Goal: Task Accomplishment & Management: Manage account settings

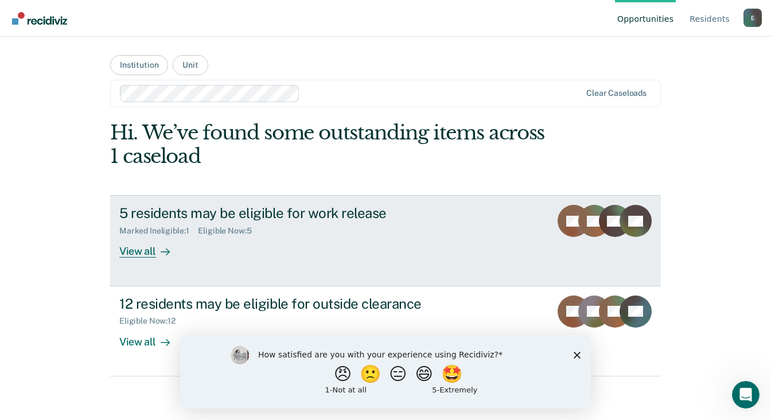
click at [144, 253] on div "View all" at bounding box center [151, 247] width 64 height 22
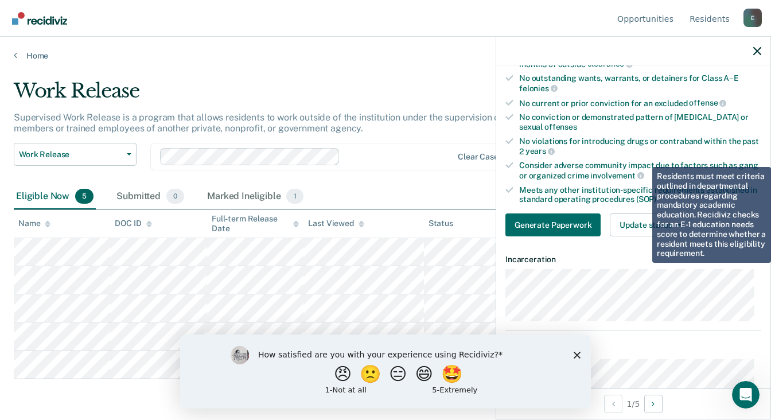
scroll to position [321, 0]
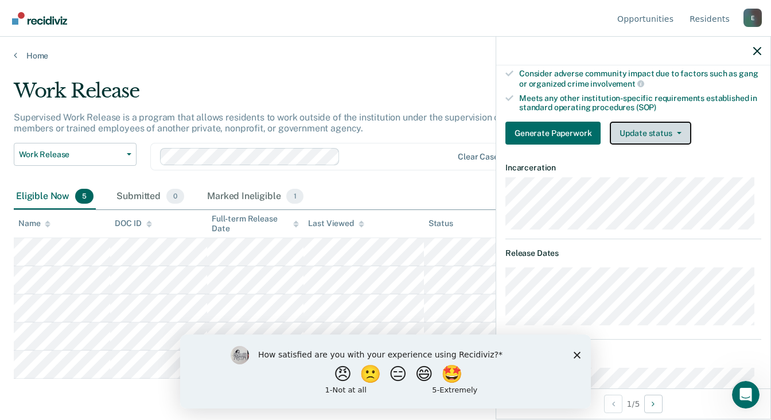
click at [676, 131] on button "Update status" at bounding box center [649, 133] width 81 height 23
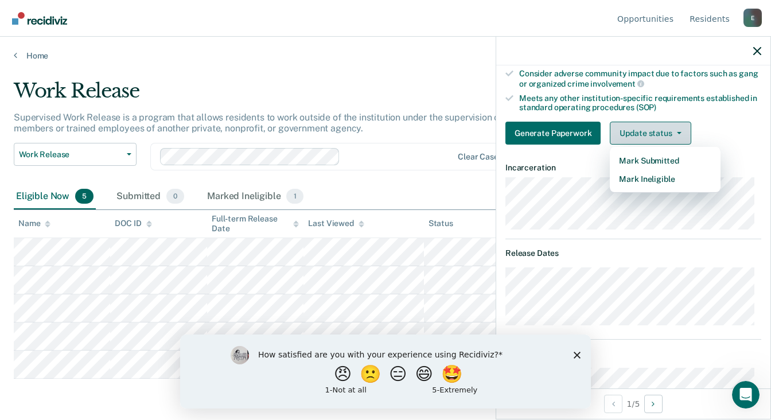
click at [681, 131] on button "Update status" at bounding box center [649, 133] width 81 height 23
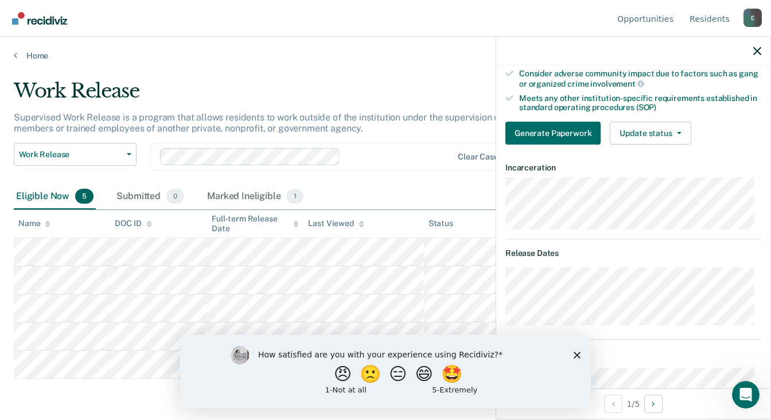
click at [722, 127] on div "Generate Paperwork Update status Mark Submitted Mark Ineligible" at bounding box center [633, 133] width 256 height 23
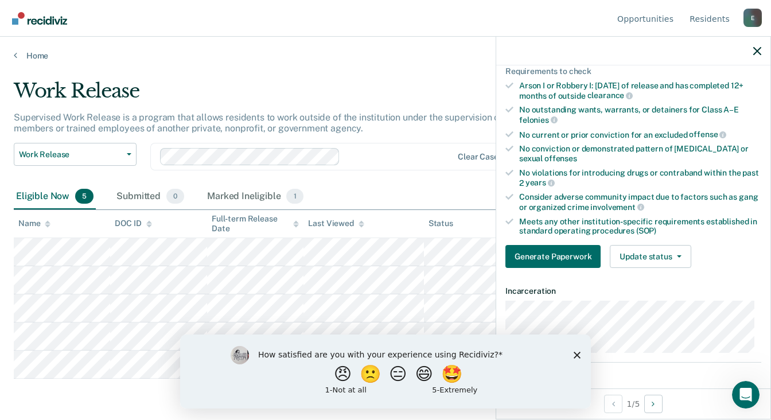
scroll to position [152, 0]
